Goal: Answer question/provide support

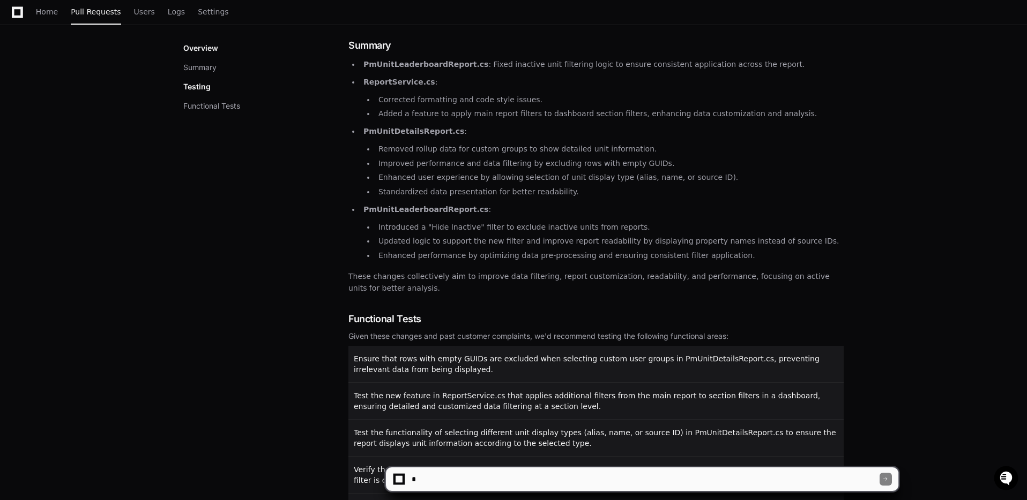
scroll to position [335, 0]
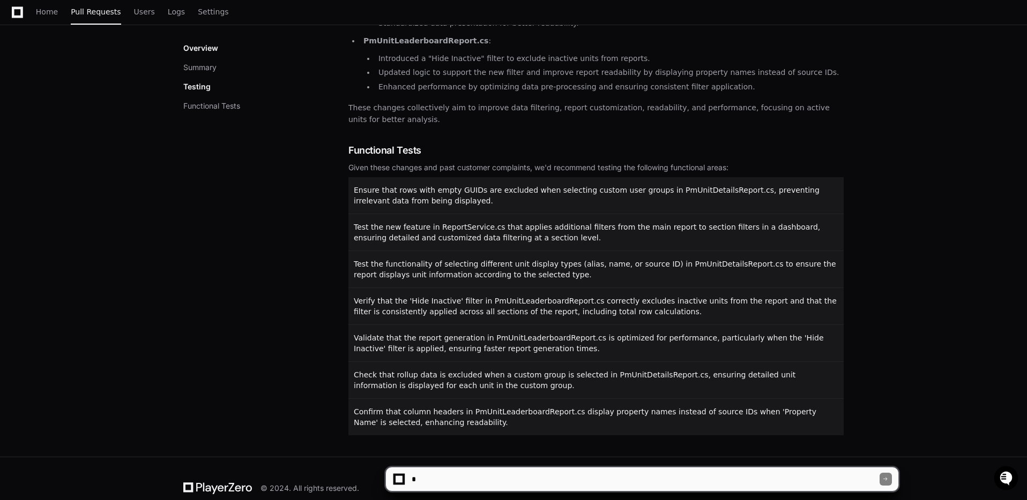
click at [596, 478] on textarea at bounding box center [644, 480] width 470 height 24
type textarea "**********"
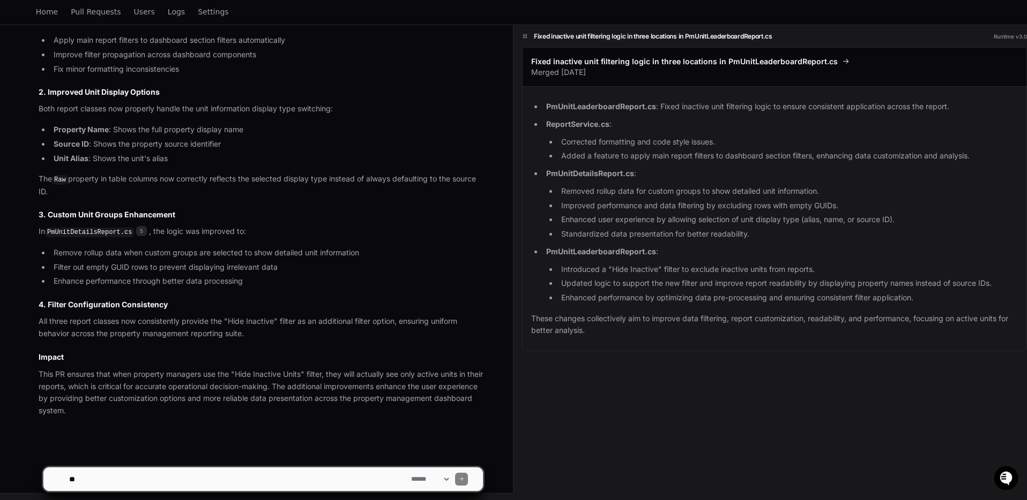
scroll to position [724, 0]
click at [136, 13] on span "Users" at bounding box center [144, 12] width 21 height 6
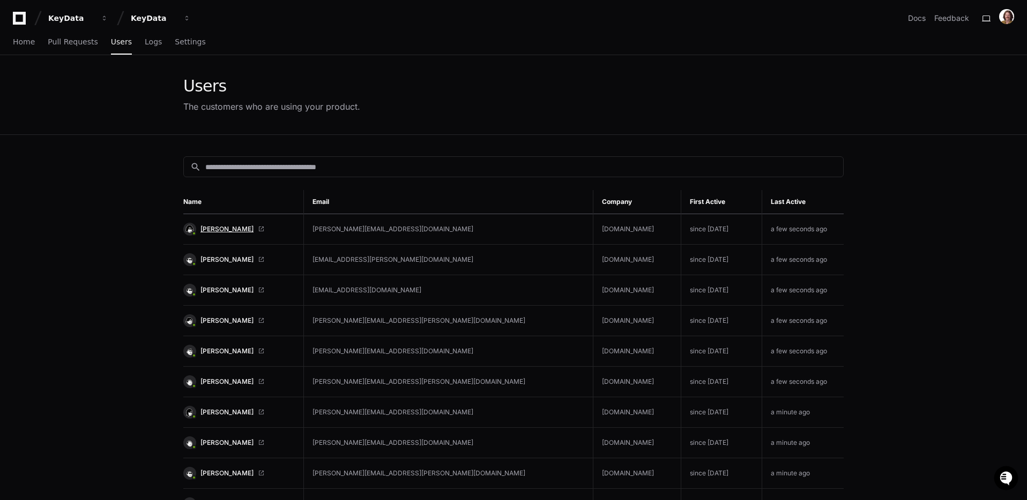
click at [246, 226] on span "[PERSON_NAME]" at bounding box center [226, 229] width 53 height 9
click at [21, 43] on span "Home" at bounding box center [24, 42] width 22 height 6
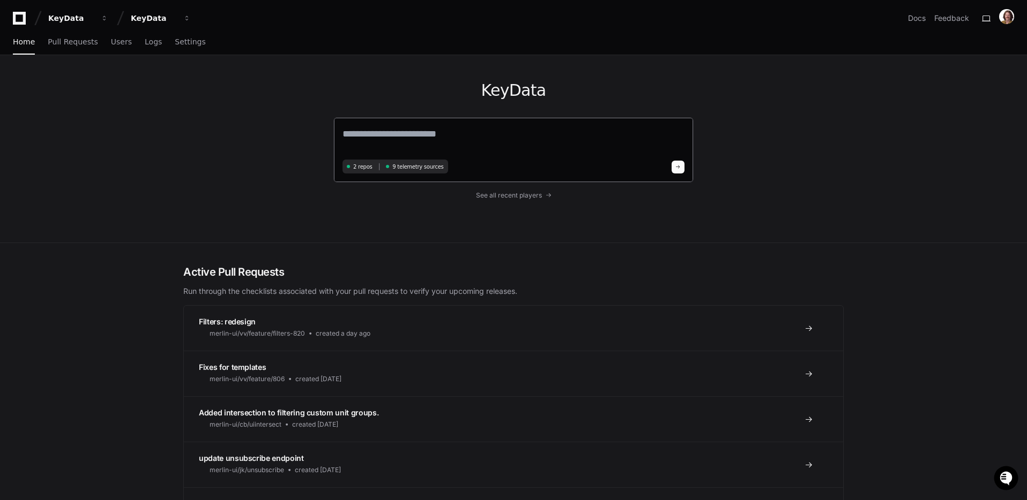
click at [518, 141] on textarea at bounding box center [513, 141] width 342 height 30
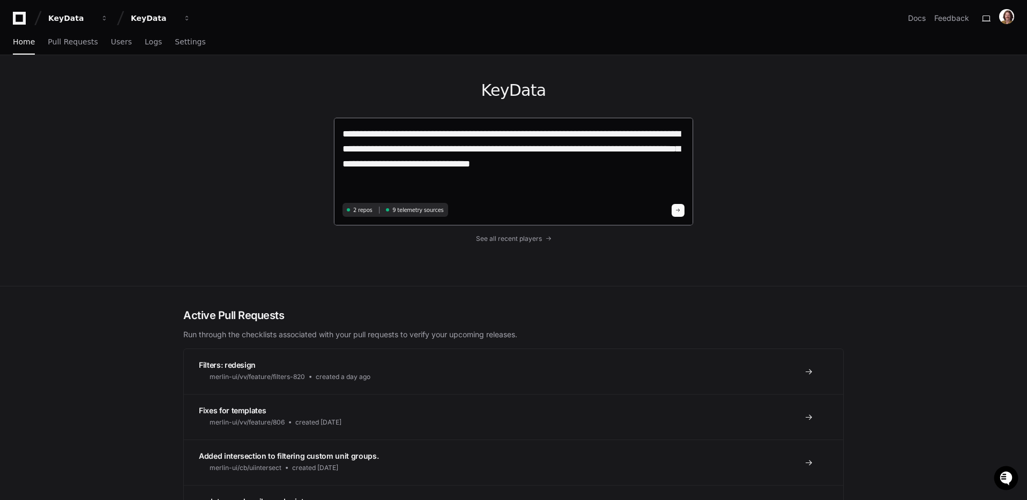
paste textarea "**********"
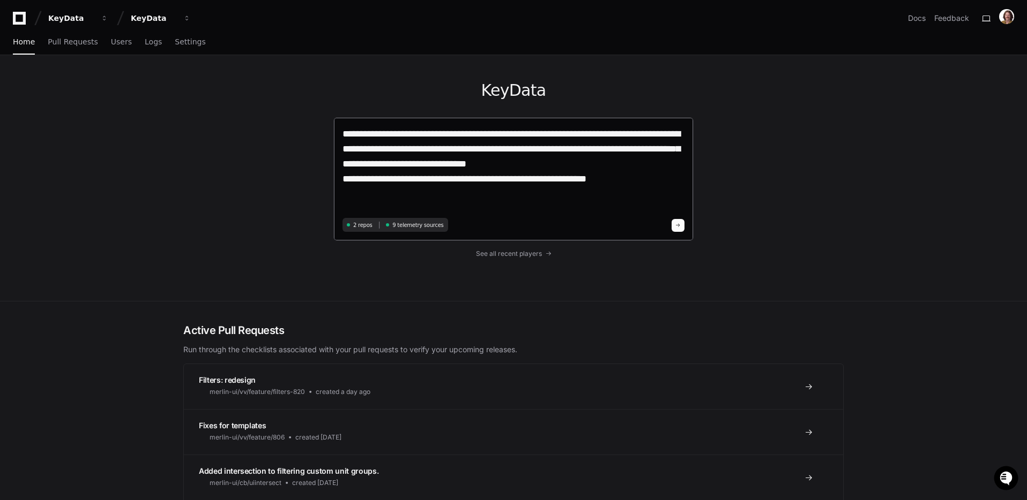
paste textarea "**********"
type textarea "**********"
click at [678, 224] on span at bounding box center [677, 225] width 5 height 5
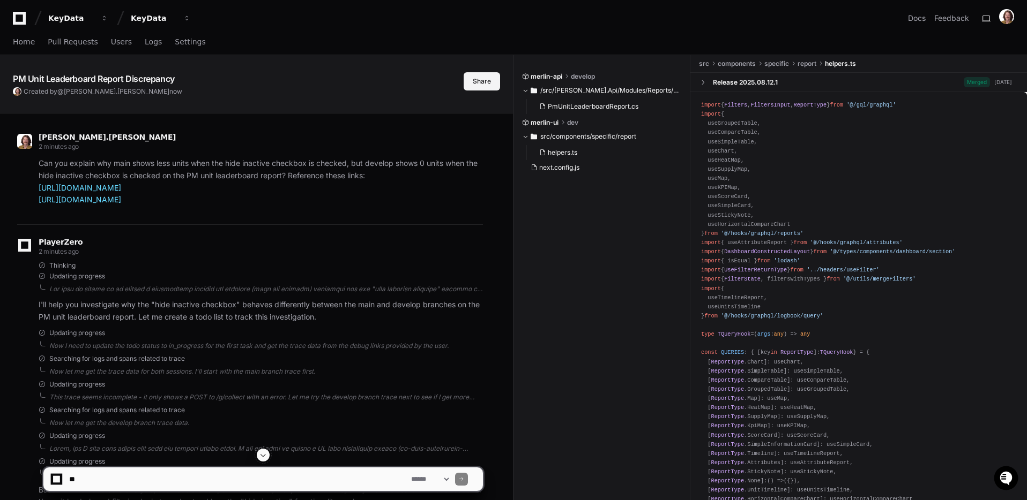
click at [477, 79] on button "Share" at bounding box center [481, 81] width 36 height 18
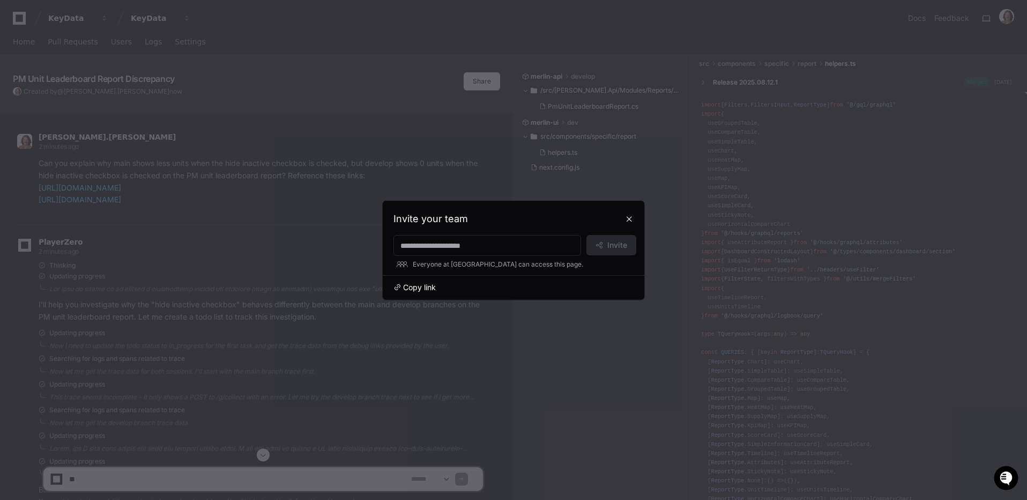
click at [421, 289] on span "Copy link" at bounding box center [419, 287] width 33 height 11
click at [632, 220] on button at bounding box center [628, 219] width 17 height 17
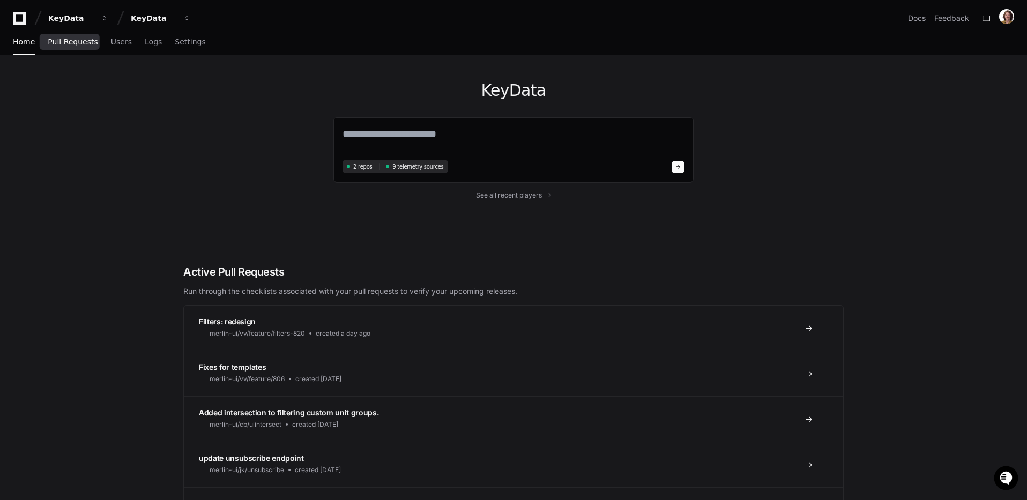
click at [75, 45] on span "Pull Requests" at bounding box center [73, 42] width 50 height 6
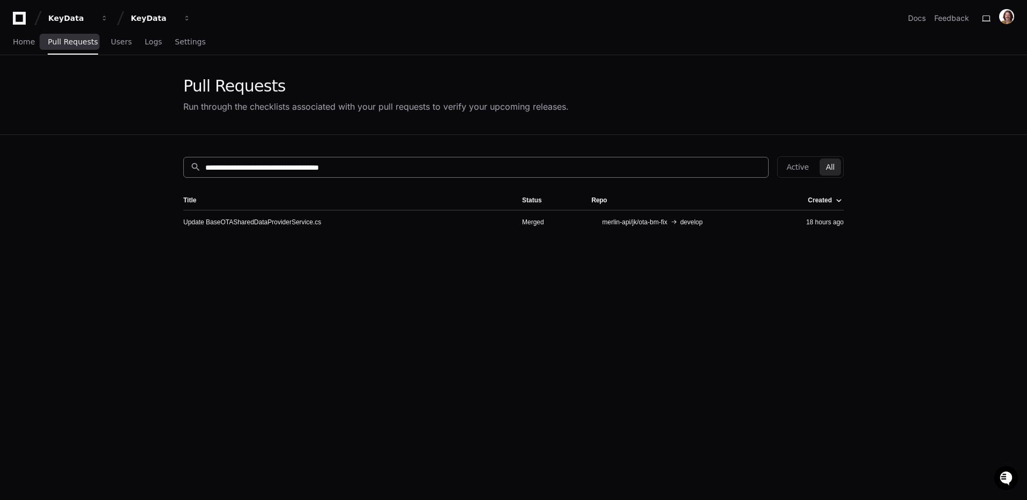
click at [483, 170] on input "**********" at bounding box center [483, 167] width 556 height 11
paste input
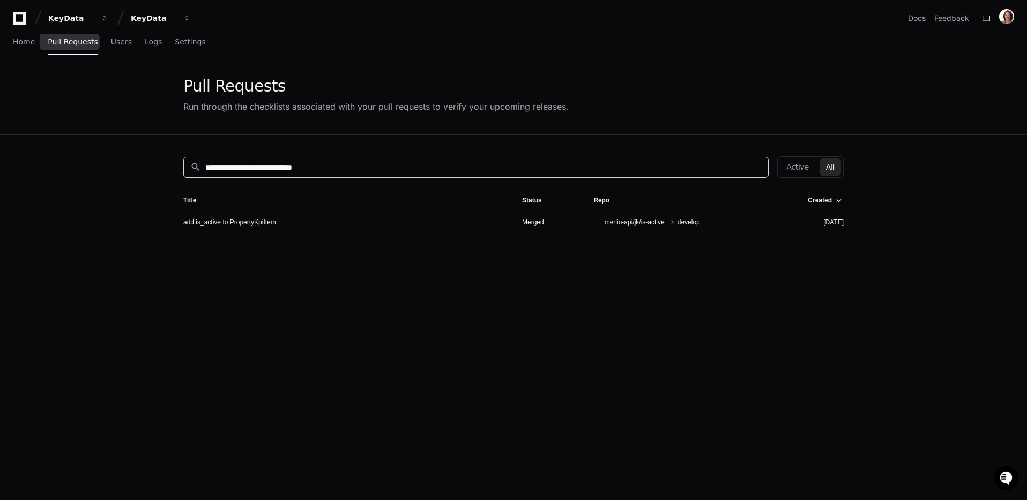
type input "**********"
click at [276, 225] on link "add is_active to PropertyKpiItem" at bounding box center [229, 222] width 93 height 9
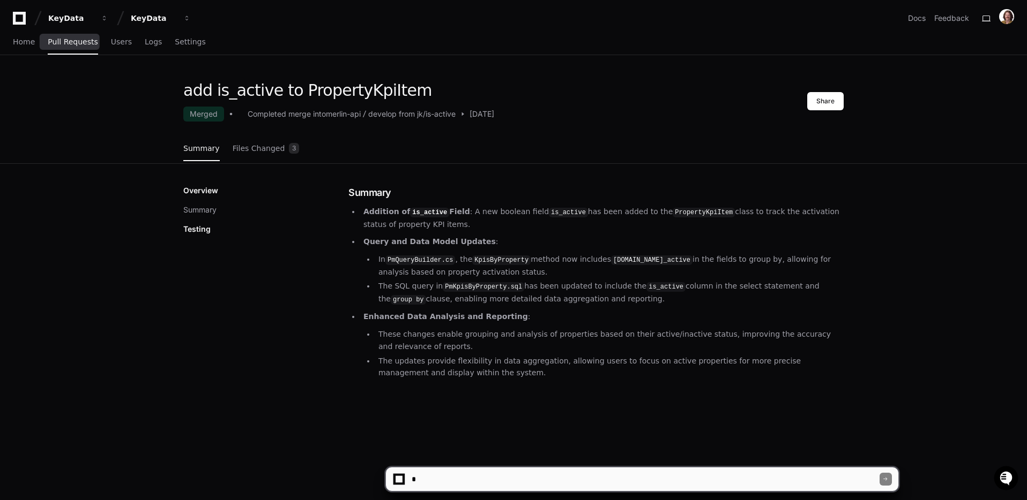
click at [601, 481] on textarea at bounding box center [644, 480] width 470 height 24
type textarea "**********"
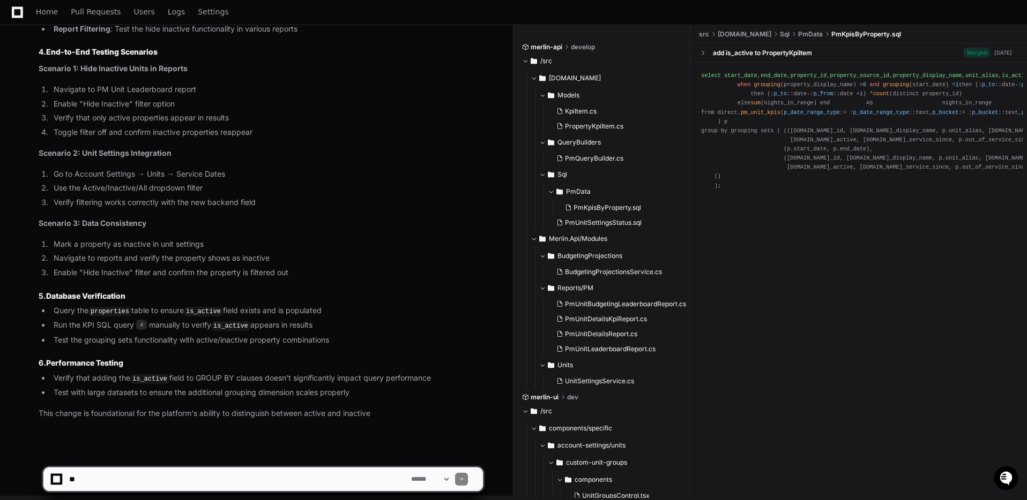
scroll to position [1263, 0]
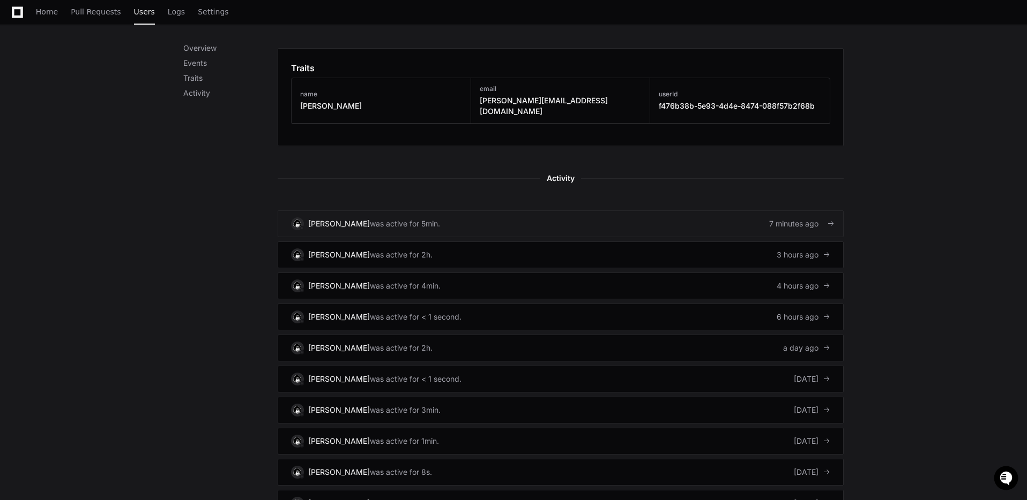
click at [419, 219] on div "was active for 5min." at bounding box center [405, 224] width 70 height 11
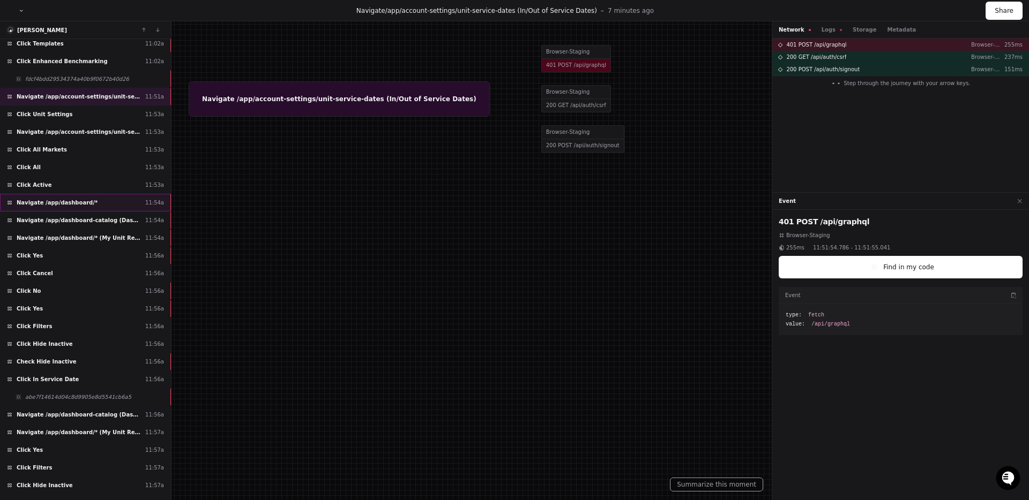
scroll to position [315, 0]
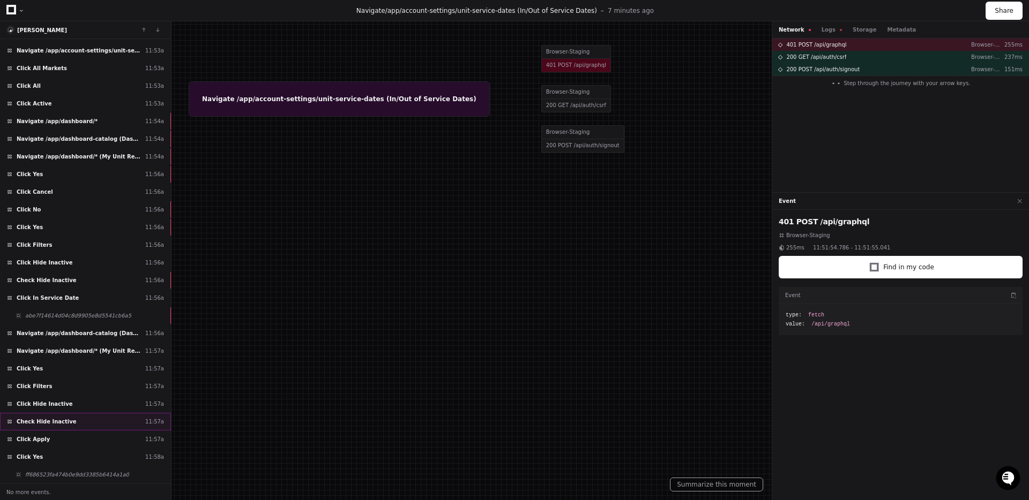
click at [117, 423] on div "Check Hide Inactive 11:57a" at bounding box center [85, 422] width 171 height 18
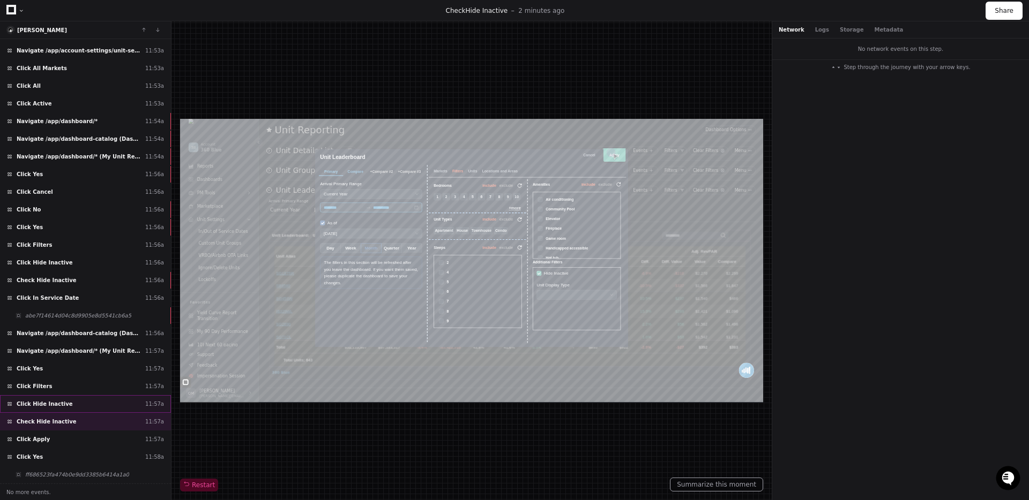
click at [109, 406] on div "Click Hide Inactive 11:57a" at bounding box center [85, 404] width 171 height 18
click at [84, 421] on div "Check Hide Inactive 11:57a" at bounding box center [85, 422] width 171 height 18
click at [63, 438] on div "Click Apply 11:57a" at bounding box center [85, 440] width 171 height 18
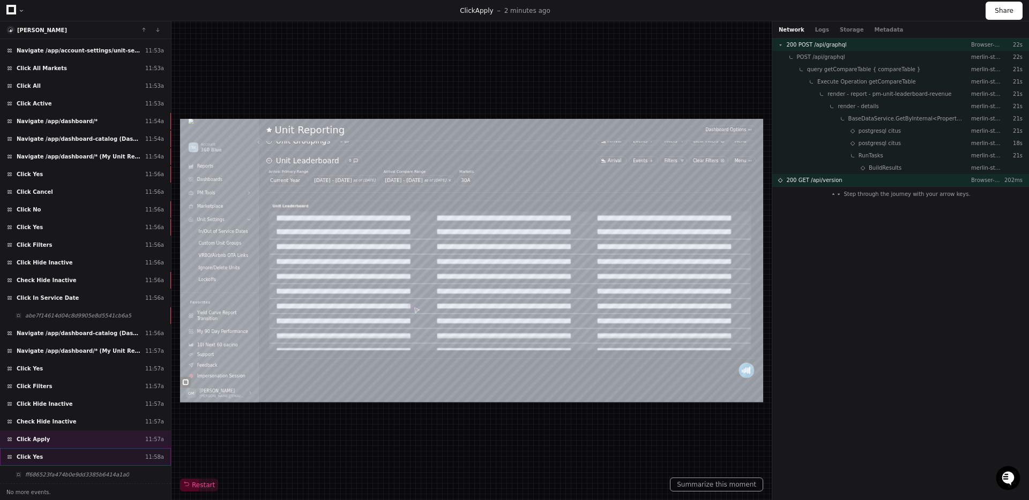
click at [107, 453] on div "Click Yes 11:58a" at bounding box center [85, 457] width 171 height 18
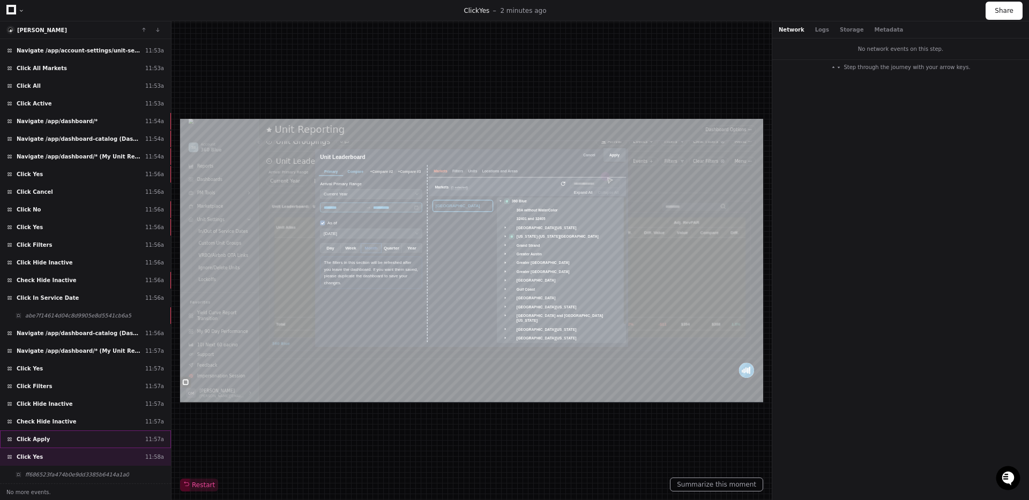
click at [103, 439] on div "Click Apply 11:57a" at bounding box center [85, 440] width 171 height 18
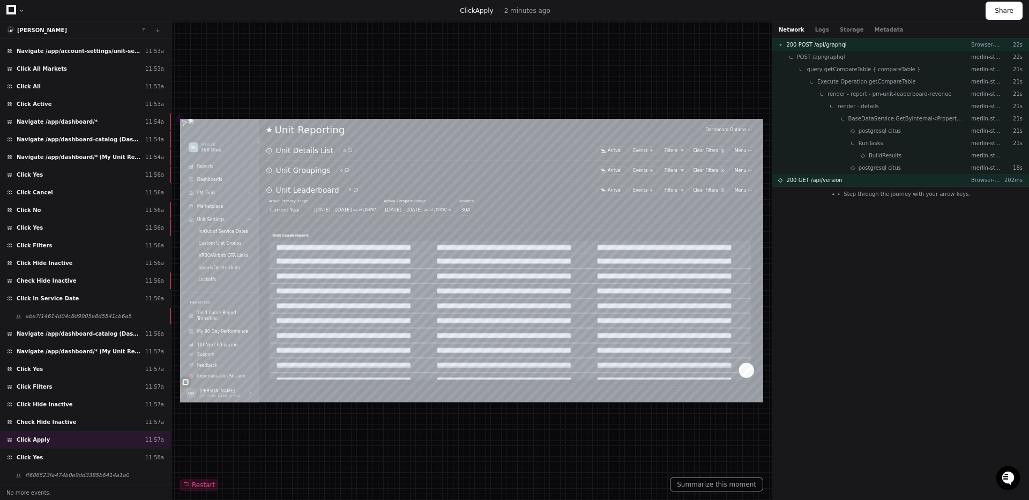
scroll to position [52, 0]
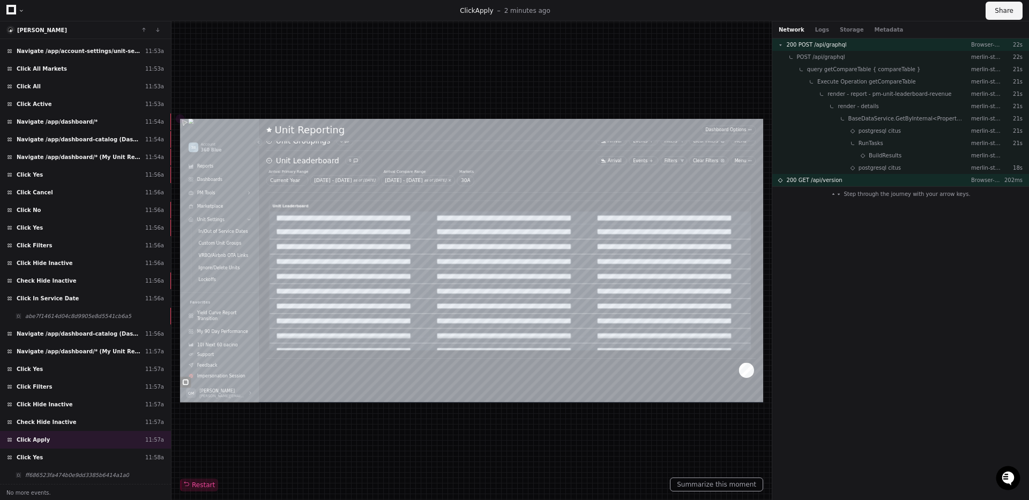
click at [1006, 8] on button "Share" at bounding box center [1003, 11] width 37 height 18
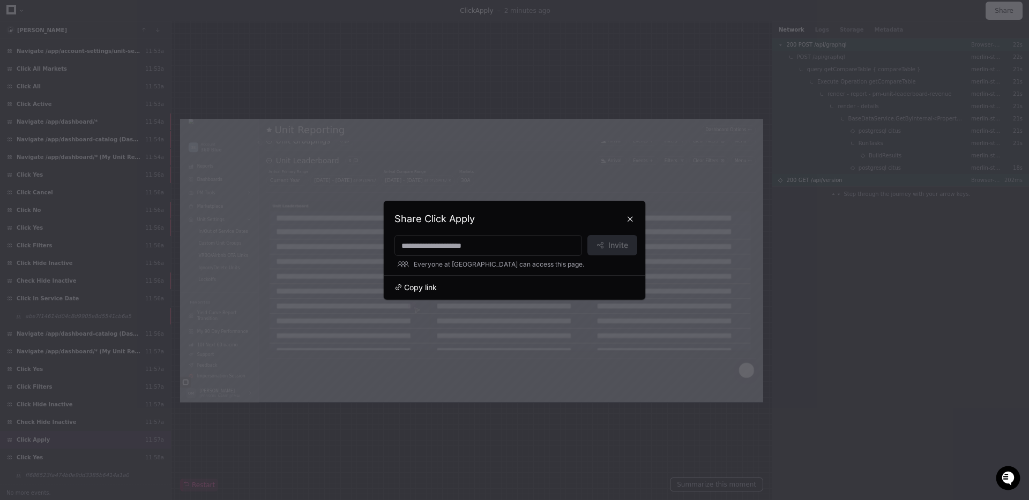
click at [428, 287] on span "Copy link" at bounding box center [420, 287] width 33 height 11
click at [633, 217] on button at bounding box center [629, 219] width 17 height 17
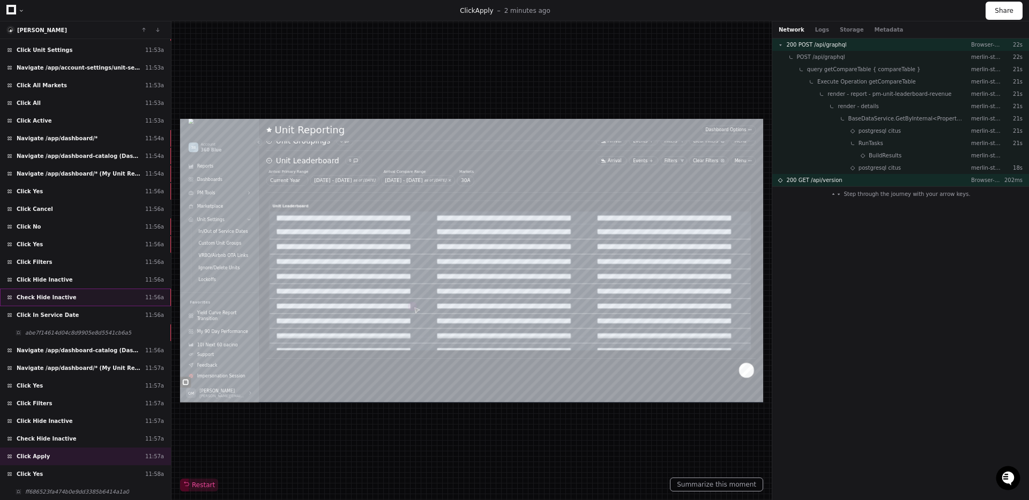
scroll to position [296, 0]
click at [83, 299] on div "Check Hide Inactive 11:56a" at bounding box center [85, 300] width 171 height 18
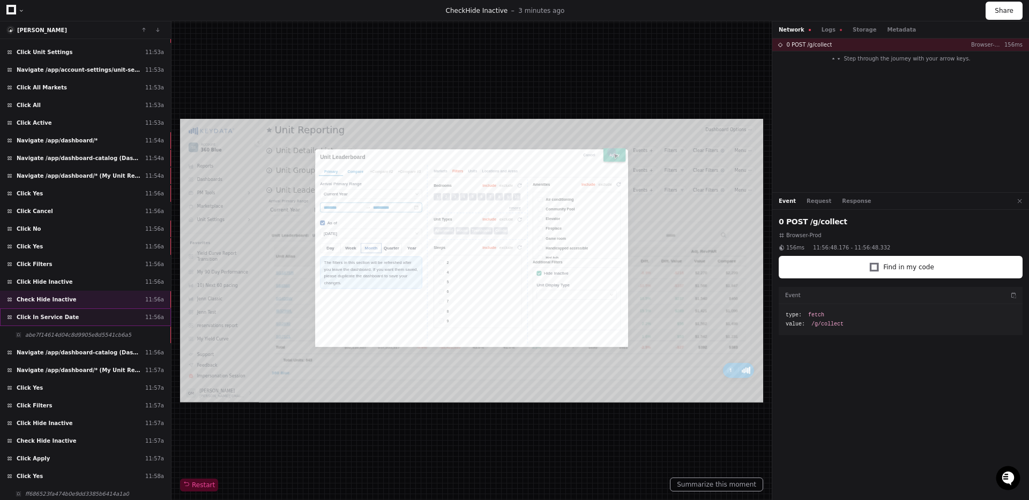
click at [78, 316] on div "Click In Service Date 11:56a" at bounding box center [85, 318] width 171 height 18
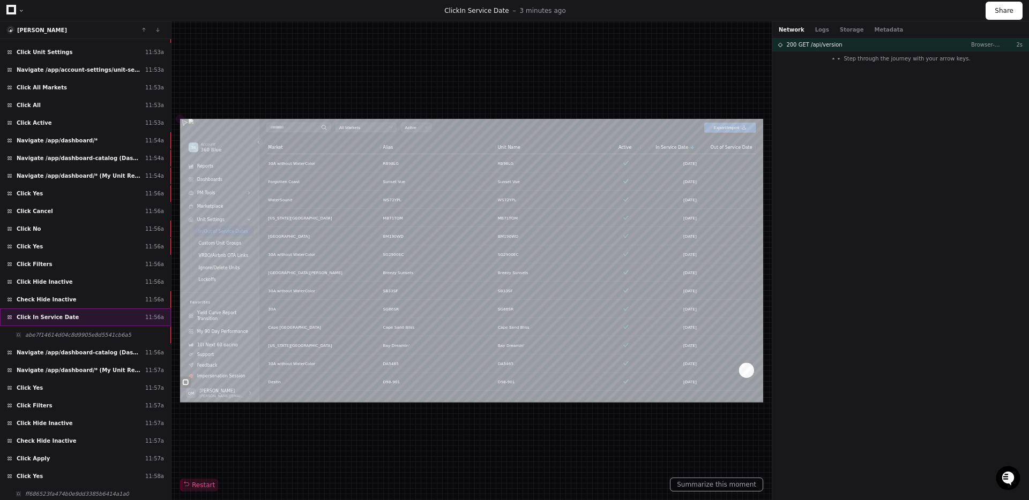
scroll to position [402, 0]
click at [70, 294] on div "Check Hide Inactive 11:56a" at bounding box center [85, 300] width 171 height 18
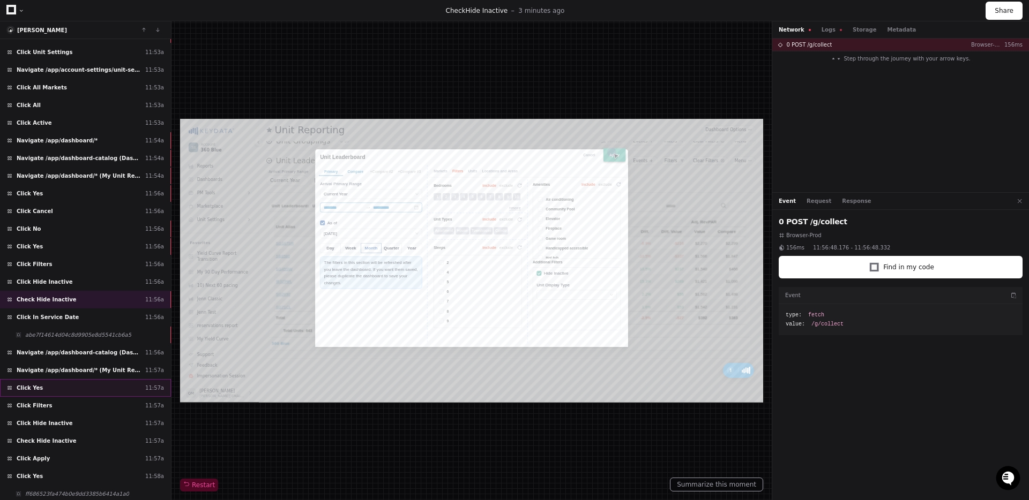
click at [89, 385] on div "Click Yes 11:57a" at bounding box center [85, 388] width 171 height 18
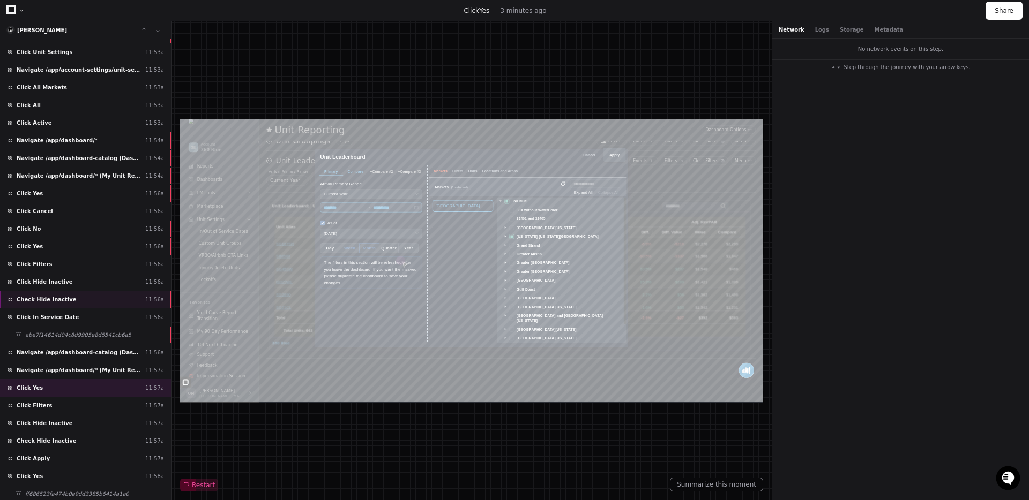
click at [87, 299] on div "Check Hide Inactive 11:56a" at bounding box center [85, 300] width 171 height 18
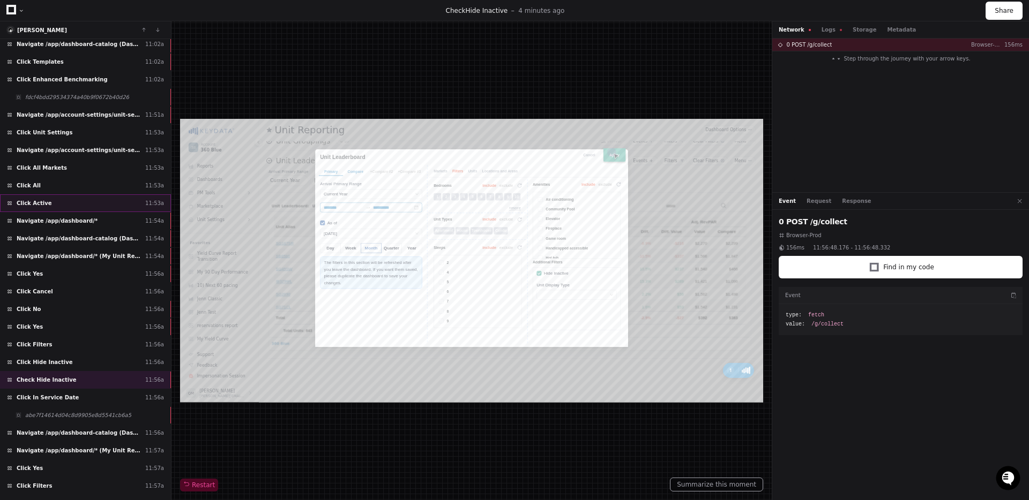
scroll to position [315, 0]
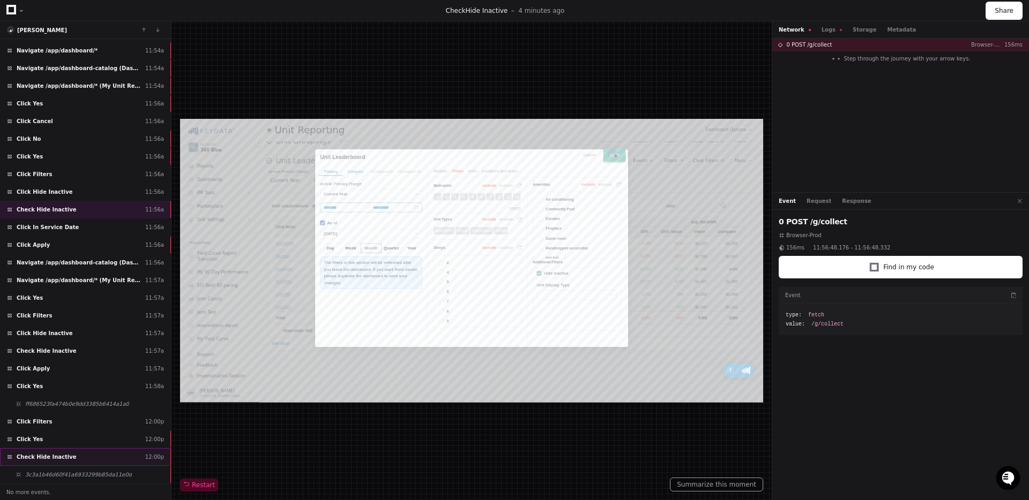
click at [72, 459] on div "Check Hide Inactive 12:00p" at bounding box center [85, 457] width 171 height 18
click at [997, 11] on button "Share" at bounding box center [1003, 11] width 37 height 18
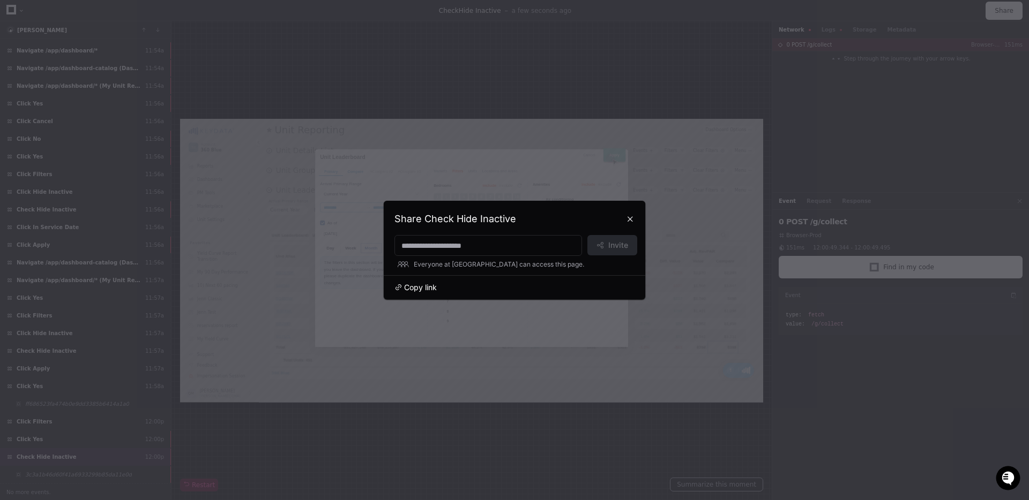
click at [0, 0] on span "Copy link" at bounding box center [0, 0] width 0 height 0
